Goal: Task Accomplishment & Management: Use online tool/utility

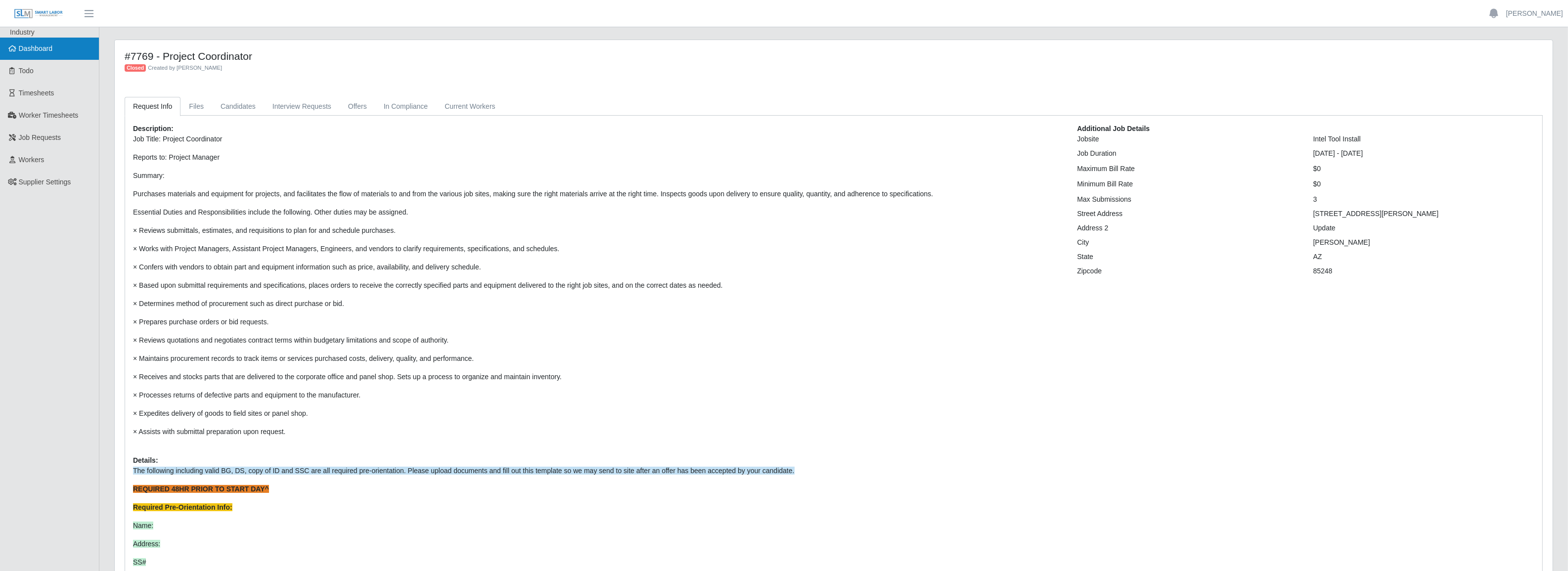
click at [55, 42] on link "Dashboard" at bounding box center [50, 48] width 99 height 22
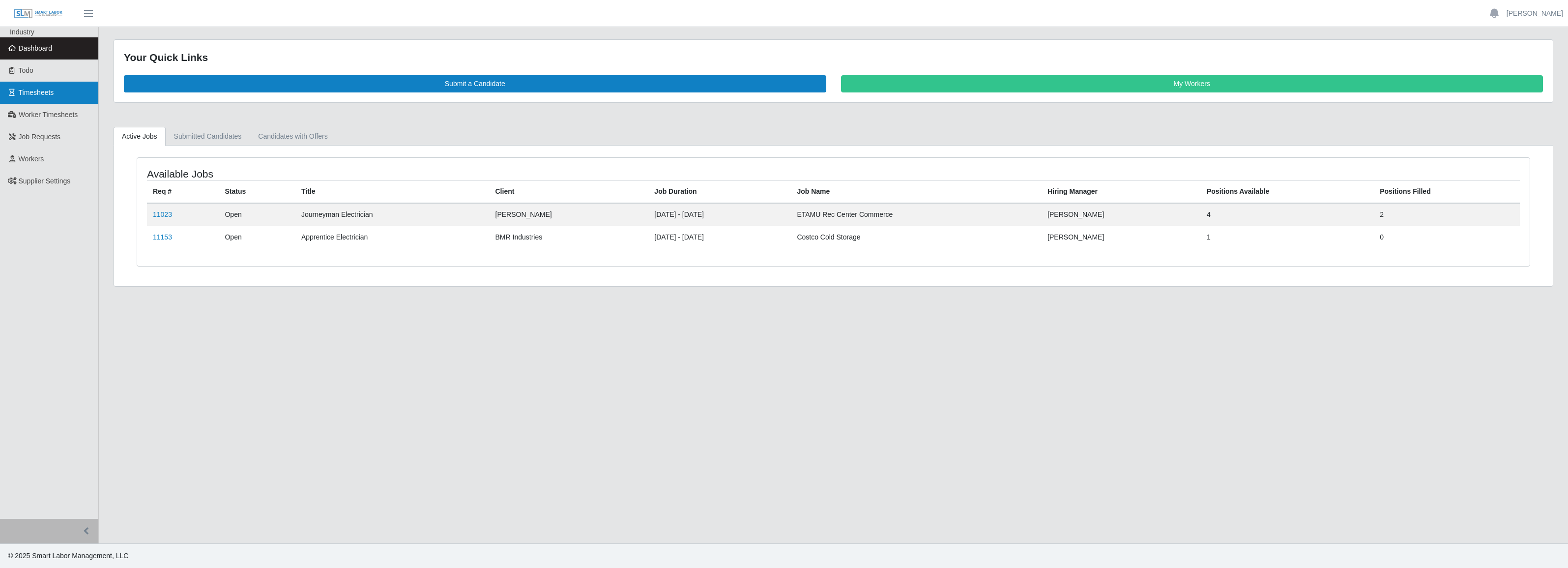
click at [44, 89] on span "Timesheets" at bounding box center [37, 92] width 35 height 8
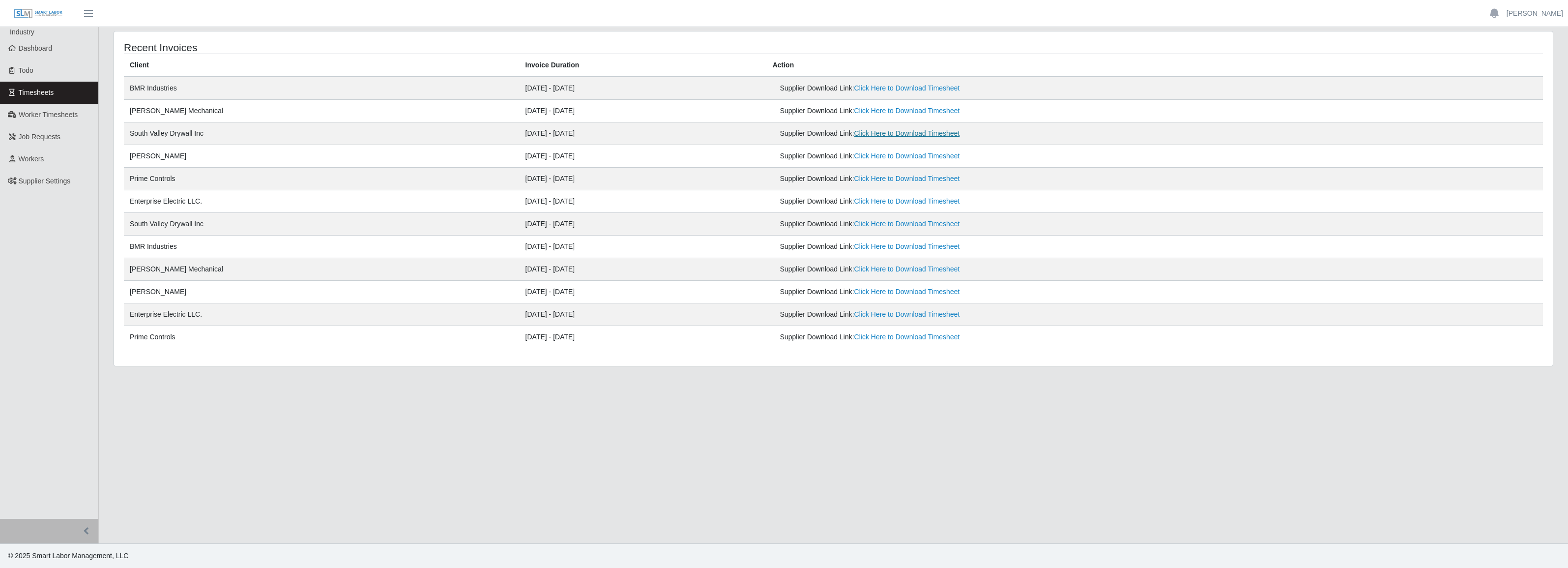
click at [960, 136] on link "Click Here to Download Timesheet" at bounding box center [907, 133] width 106 height 8
